Goal: Transaction & Acquisition: Purchase product/service

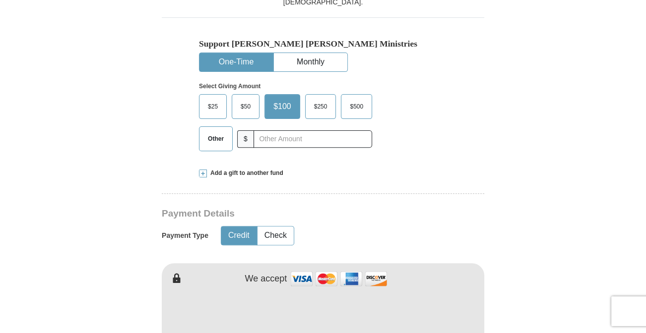
scroll to position [315, 0]
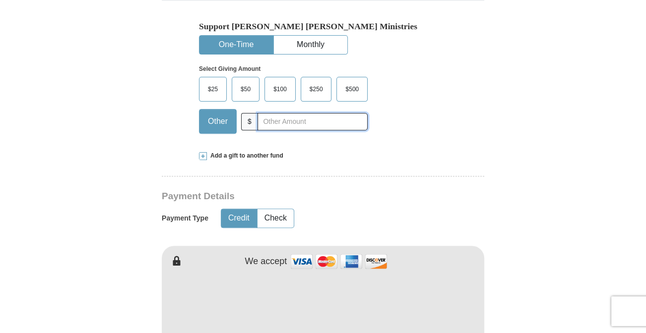
click at [268, 122] on input "text" at bounding box center [312, 121] width 110 height 17
type input "40"
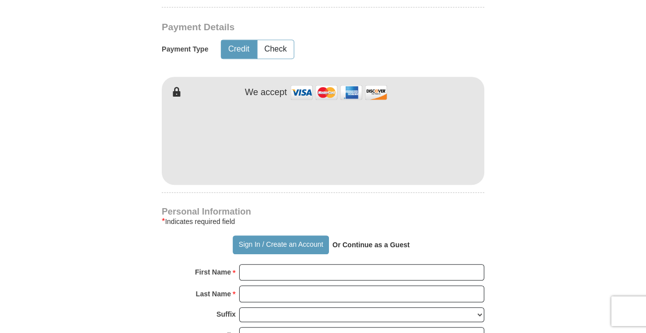
scroll to position [496, 0]
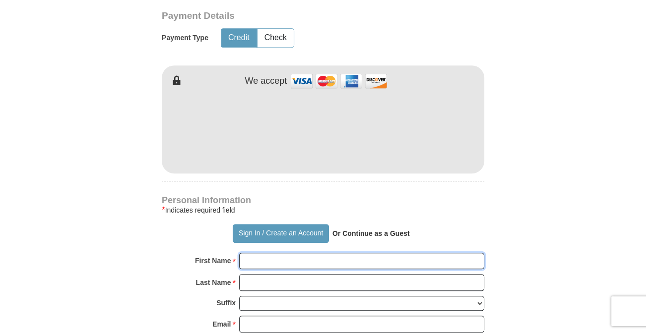
type input "[PERSON_NAME]"
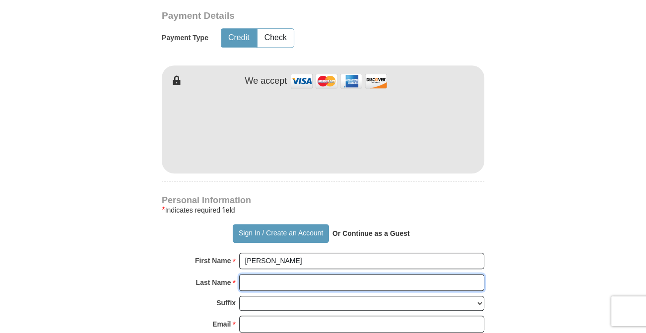
type input "[PERSON_NAME]"
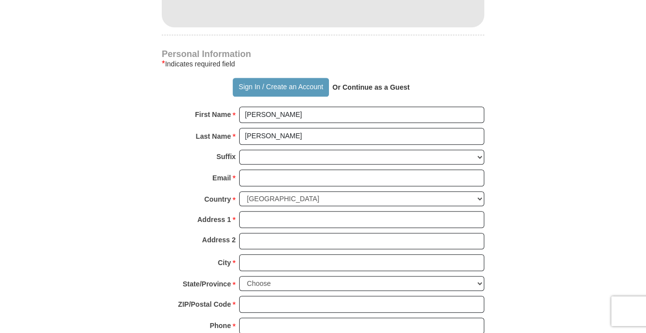
scroll to position [676, 0]
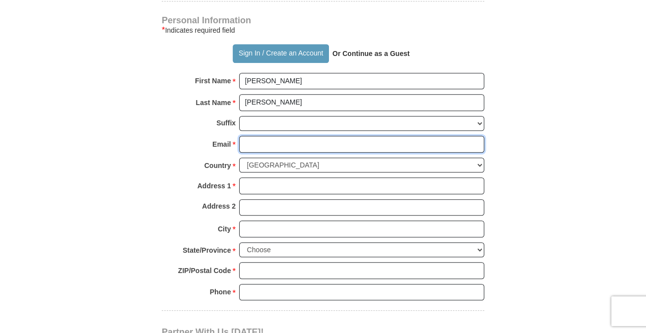
click at [271, 143] on input "Email *" at bounding box center [361, 144] width 245 height 17
type input "[EMAIL_ADDRESS][DOMAIN_NAME]"
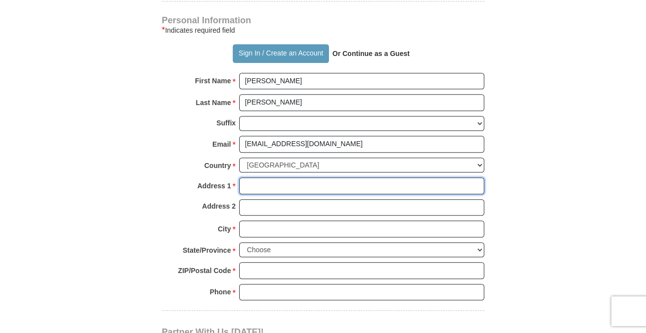
type input "[STREET_ADDRESS][PERSON_NAME]"
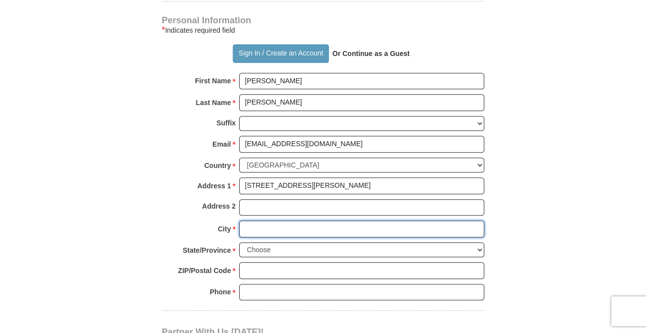
type input "Independence"
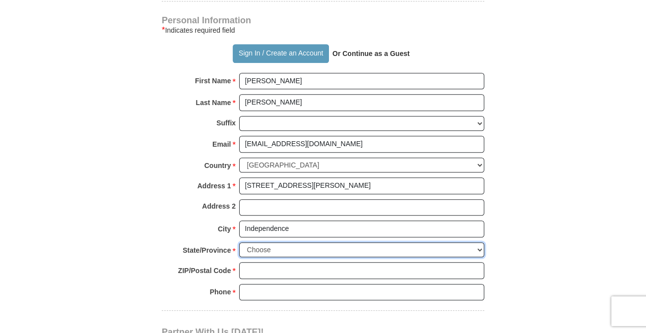
select select "MO"
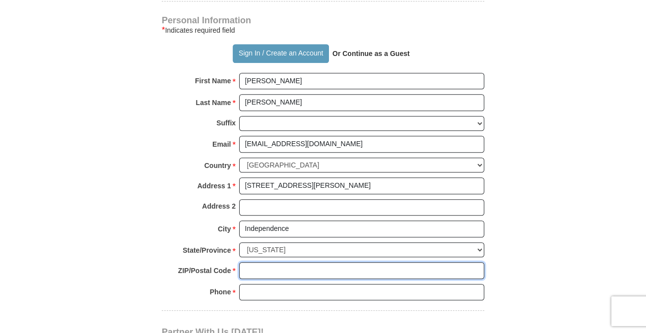
type input "64055"
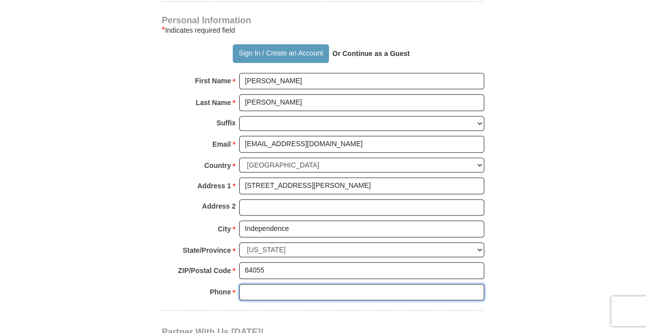
type input "8166347698"
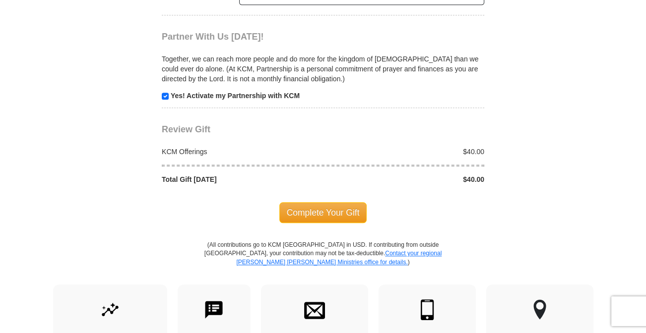
scroll to position [992, 0]
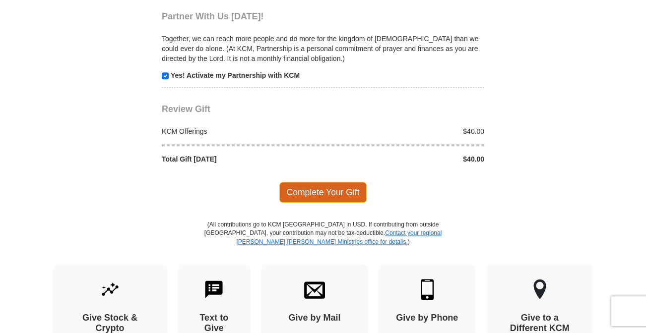
click at [296, 190] on span "Complete Your Gift" at bounding box center [323, 192] width 88 height 21
